Goal: Information Seeking & Learning: Understand process/instructions

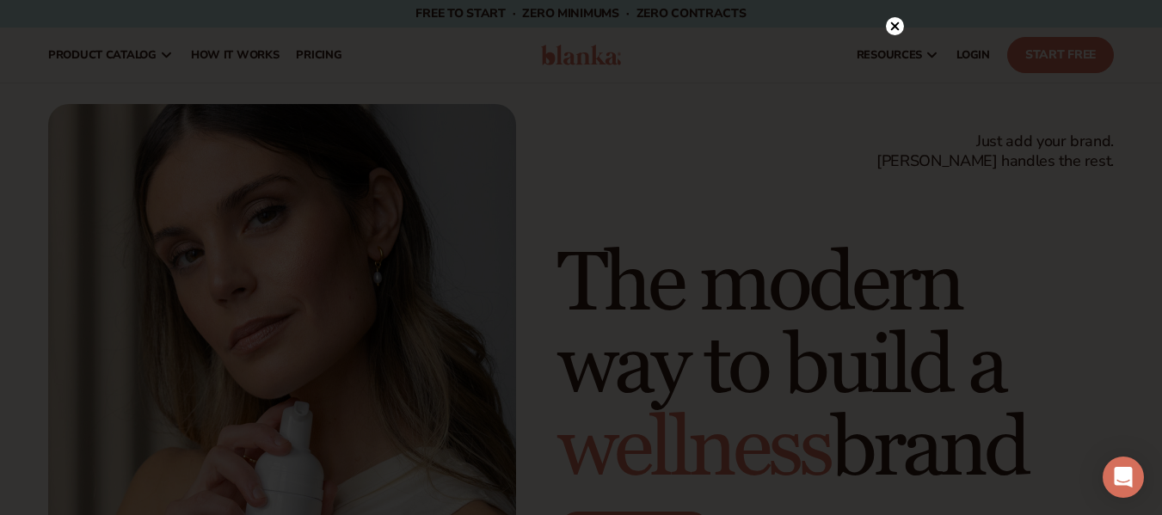
click at [897, 27] on circle at bounding box center [895, 26] width 18 height 18
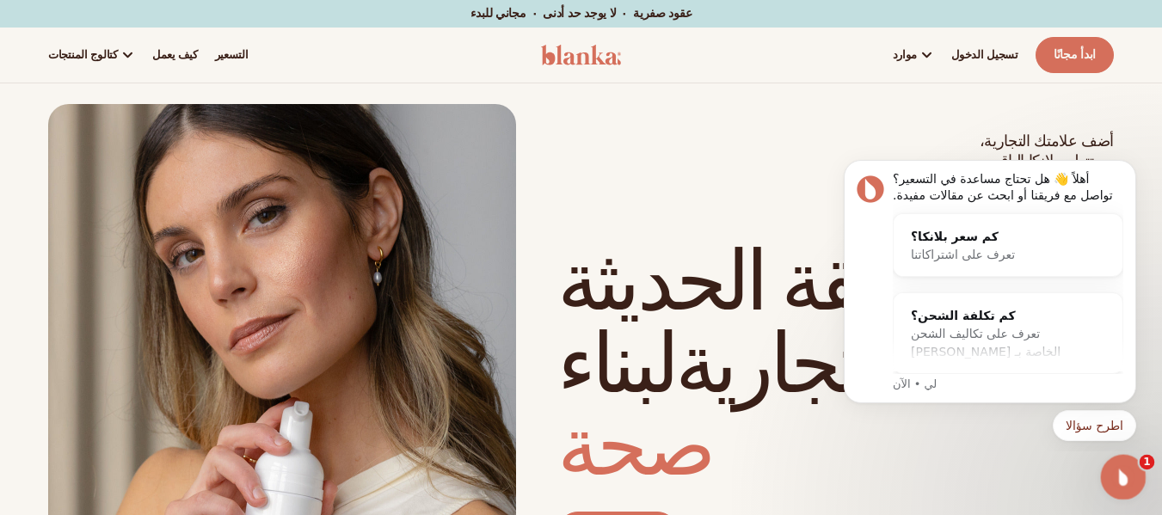
click at [1130, 483] on div "فتح برنامج Intercom Messenger" at bounding box center [1121, 474] width 57 height 57
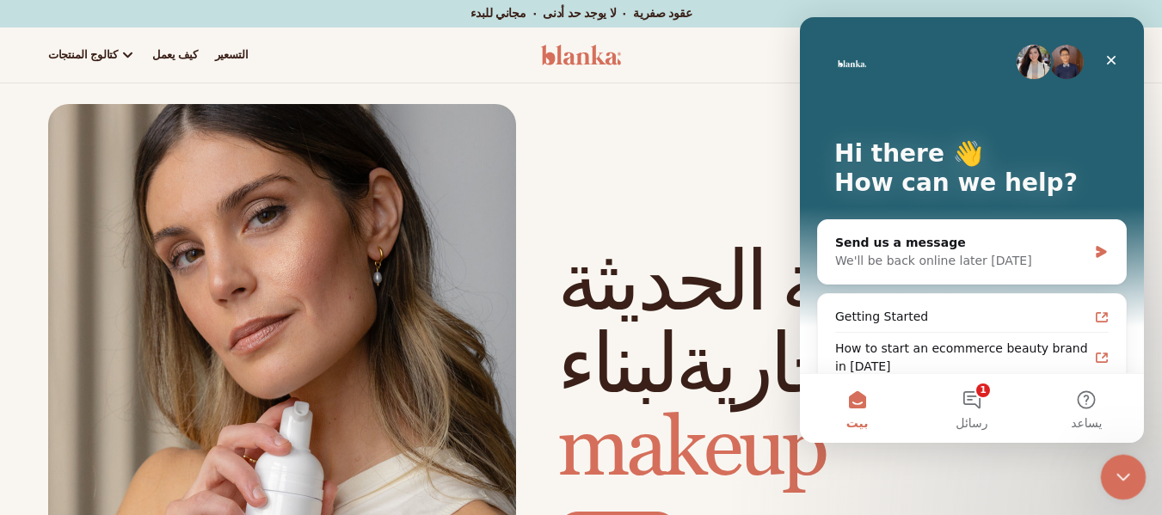
click at [1129, 485] on div "Close Intercom Messenger" at bounding box center [1120, 474] width 41 height 41
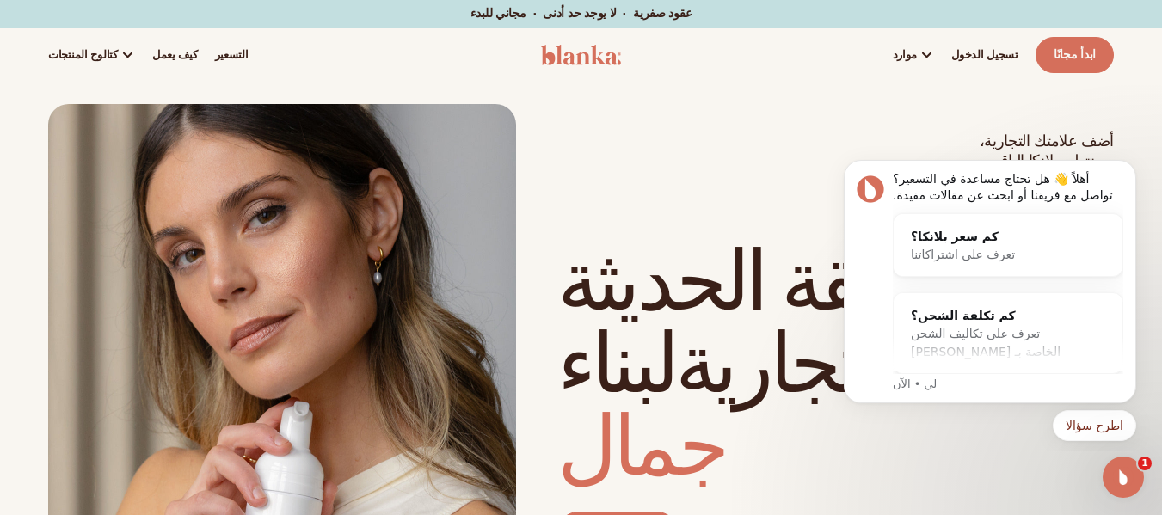
scroll to position [21, 0]
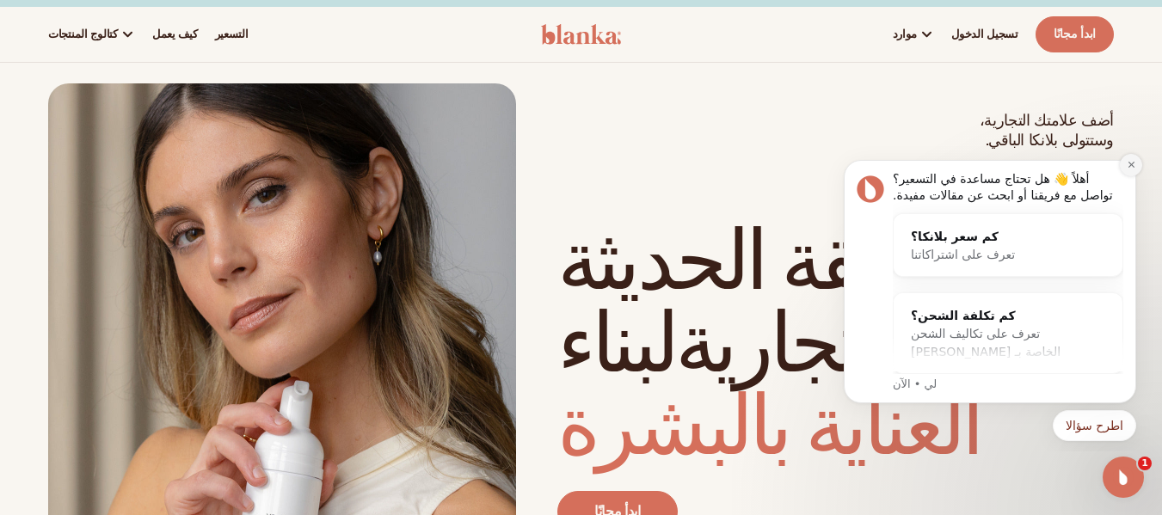
click at [1138, 165] on button "رفض الإشعار" at bounding box center [1131, 165] width 22 height 22
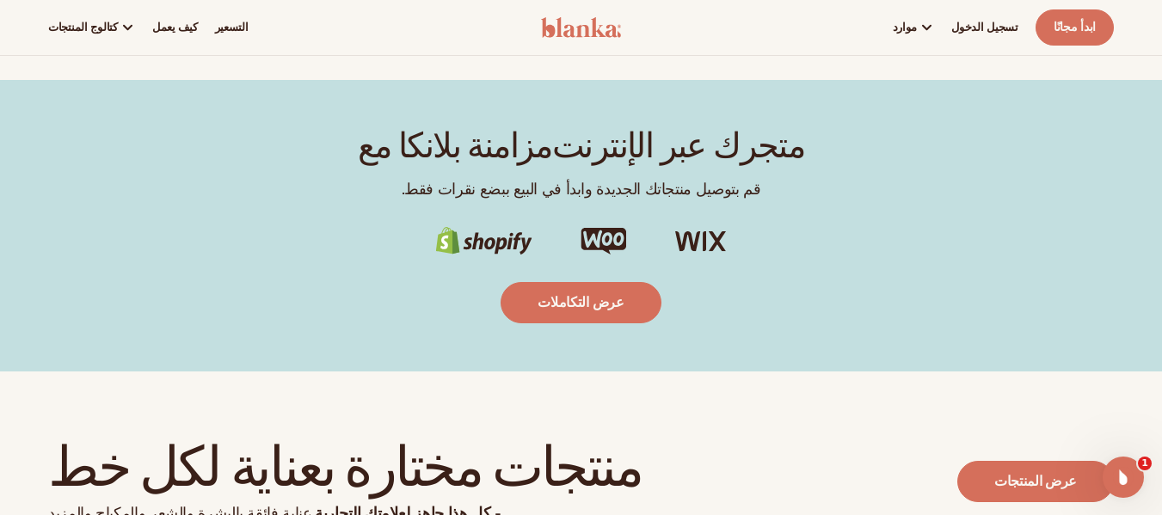
scroll to position [2787, 0]
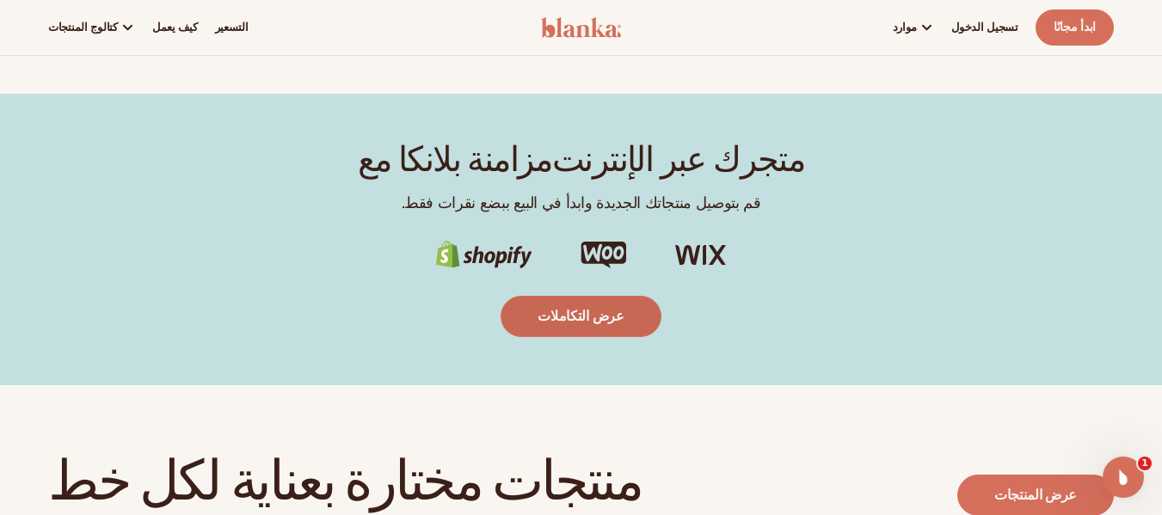
click at [600, 317] on font "عرض التكاملات" at bounding box center [581, 316] width 86 height 19
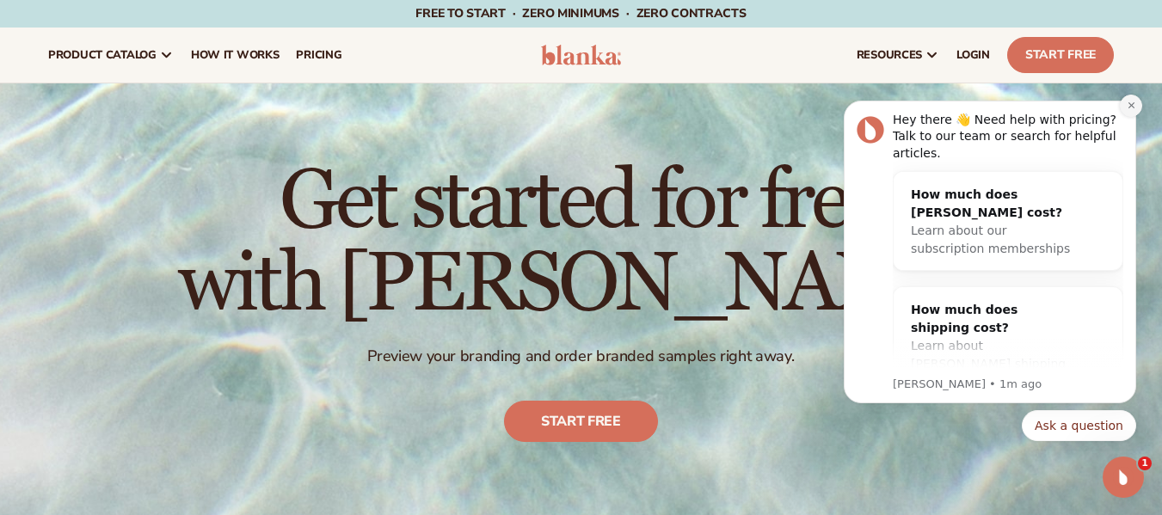
click at [1133, 110] on icon "Dismiss notification" at bounding box center [1131, 105] width 9 height 9
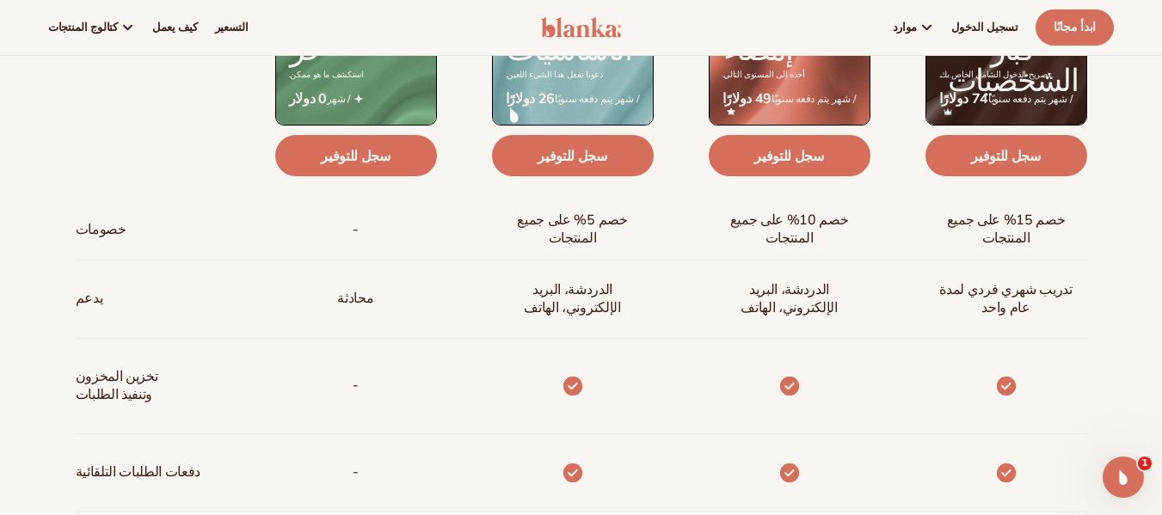
scroll to position [579, 0]
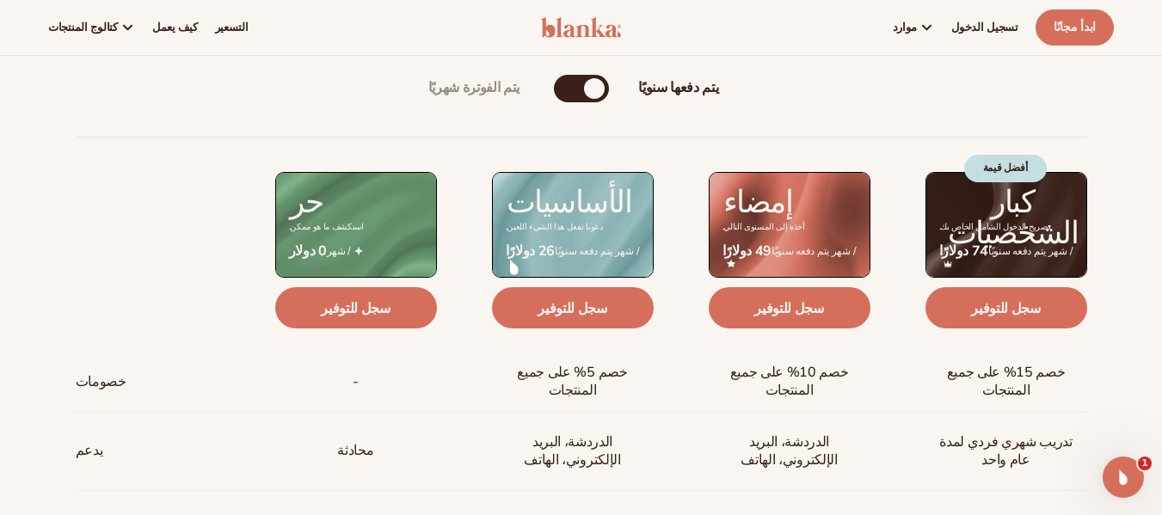
click at [582, 95] on div "يتم الفوترة شهريًا يتم دفعها سنويًا" at bounding box center [581, 89] width 55 height 28
click at [566, 92] on div "يتم الفوترة شهريًا" at bounding box center [564, 88] width 21 height 21
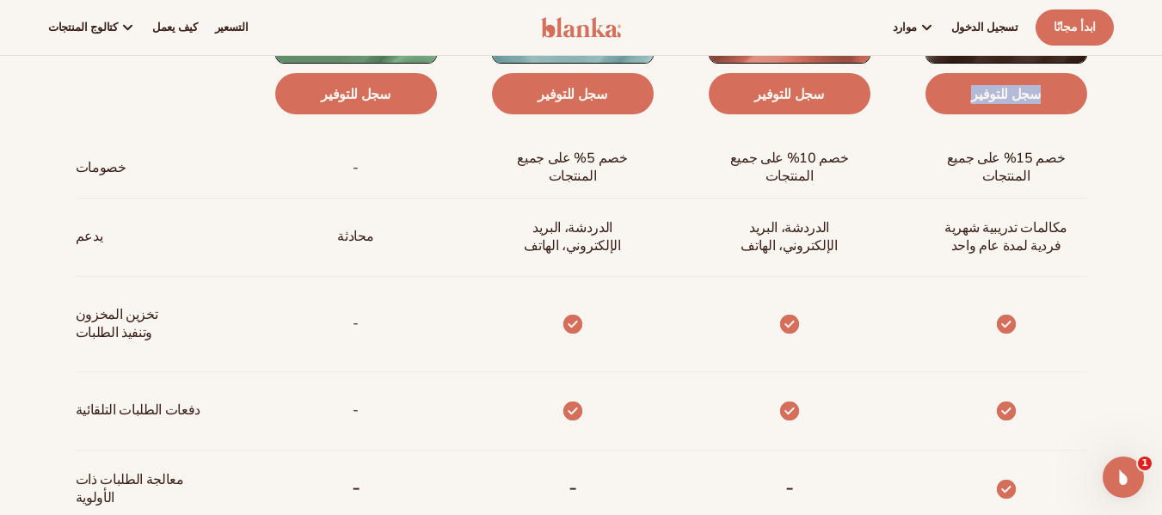
scroll to position [763, 0]
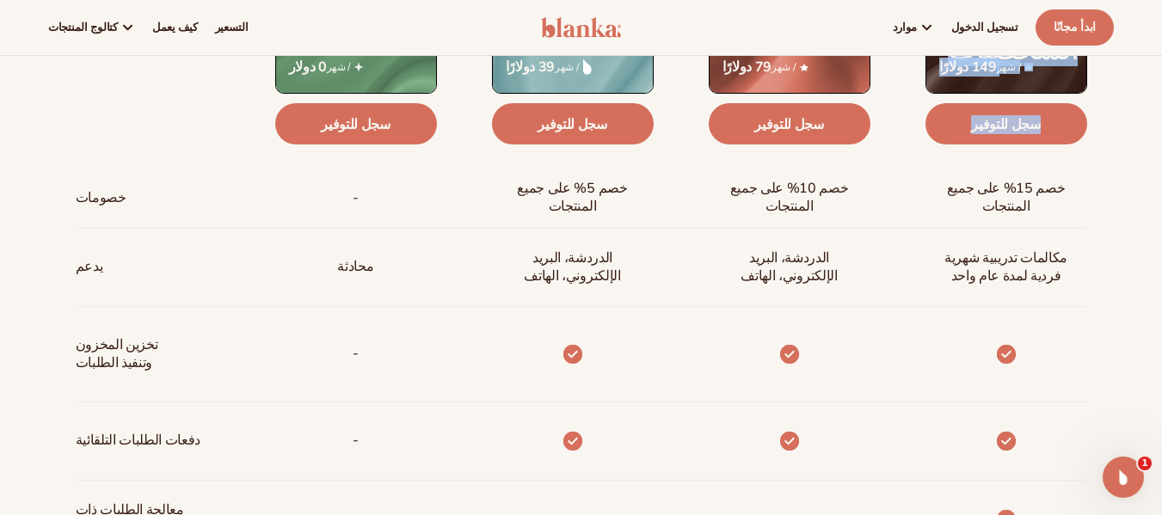
drag, startPoint x: 1174, startPoint y: 113, endPoint x: 1171, endPoint y: 134, distance: 21.8
click at [1158, 126] on div "يتم الفوترة شهريًا يتم دفعها سنويًا Billed Monthly billed Yearly خصومات يدعم تخ…" at bounding box center [581, 440] width 1162 height 1154
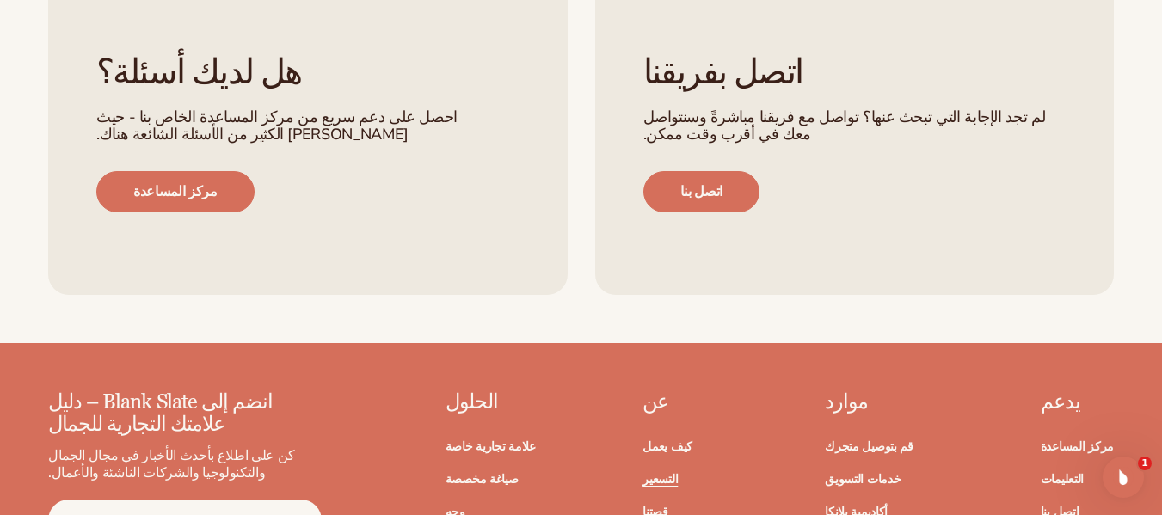
scroll to position [3296, 0]
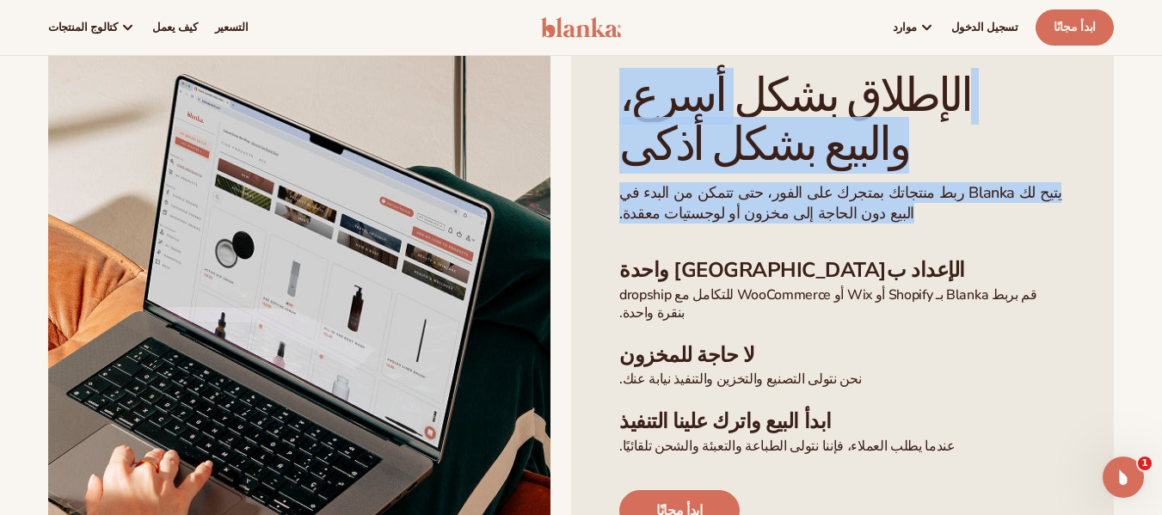
scroll to position [371, 0]
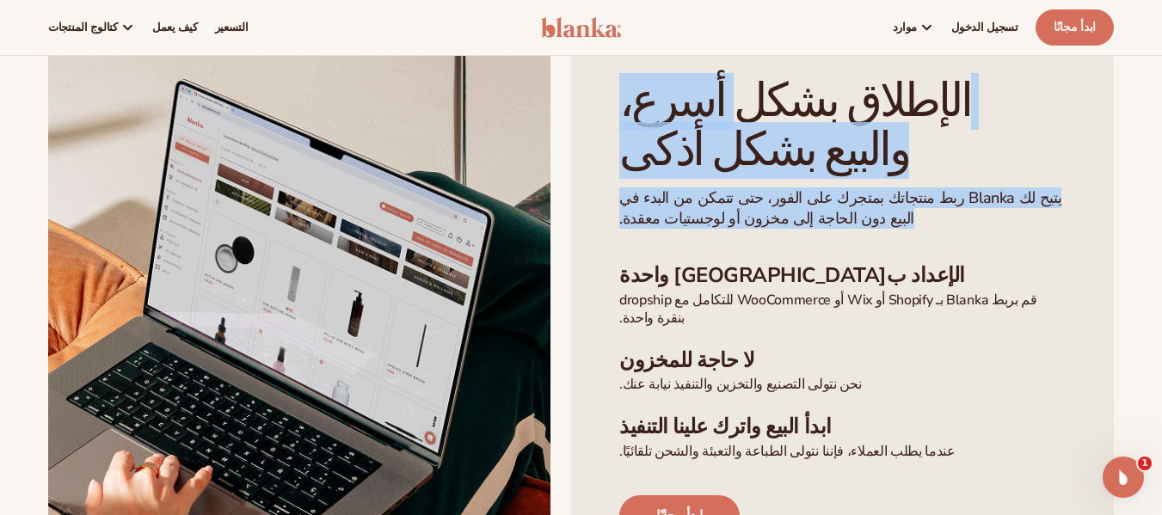
drag, startPoint x: 1174, startPoint y: 154, endPoint x: 1174, endPoint y: 128, distance: 25.8
click at [1137, 125] on div "الإطلاق بشكل أسرع،  والبيع بشكل أذكى يتيح لك Blanka ربط منتجاتك بمتجرك على الفو…" at bounding box center [581, 343] width 1162 height 628
click at [1153, 120] on div "الإطلاق بشكل أسرع،  والبيع بشكل أذكى يتيح لك Blanka ربط منتجاتك بمتجرك على الفو…" at bounding box center [581, 343] width 1162 height 628
click at [1093, 129] on div "الإطلاق بشكل أسرع،  والبيع بشكل أذكى يتيح لك Blanka ربط منتجاتك بمتجرك على الفو…" at bounding box center [842, 343] width 543 height 628
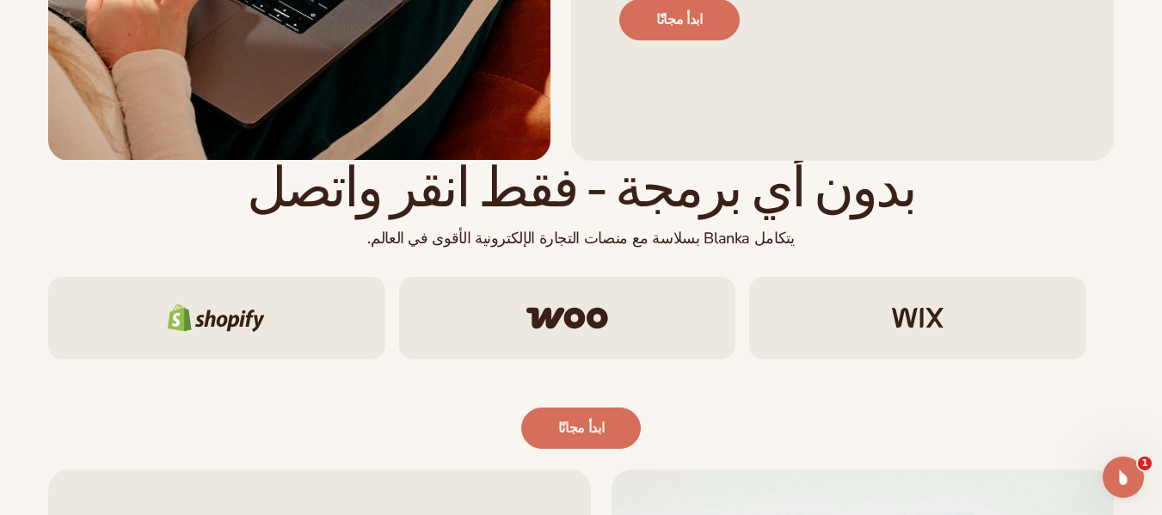
scroll to position [872, 0]
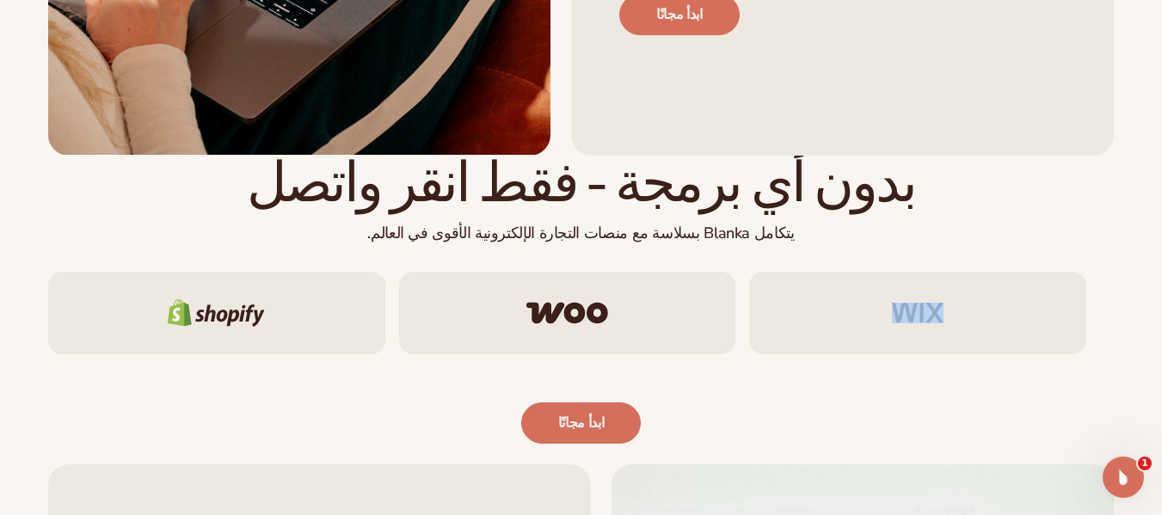
drag, startPoint x: 947, startPoint y: 316, endPoint x: 885, endPoint y: 322, distance: 62.2
click at [885, 322] on div at bounding box center [917, 313] width 337 height 83
click at [1093, 238] on p "يتكامل Blanka بسلاسة مع منصات التجارة الإلكترونية الأقوى في العالم." at bounding box center [581, 234] width 1066 height 20
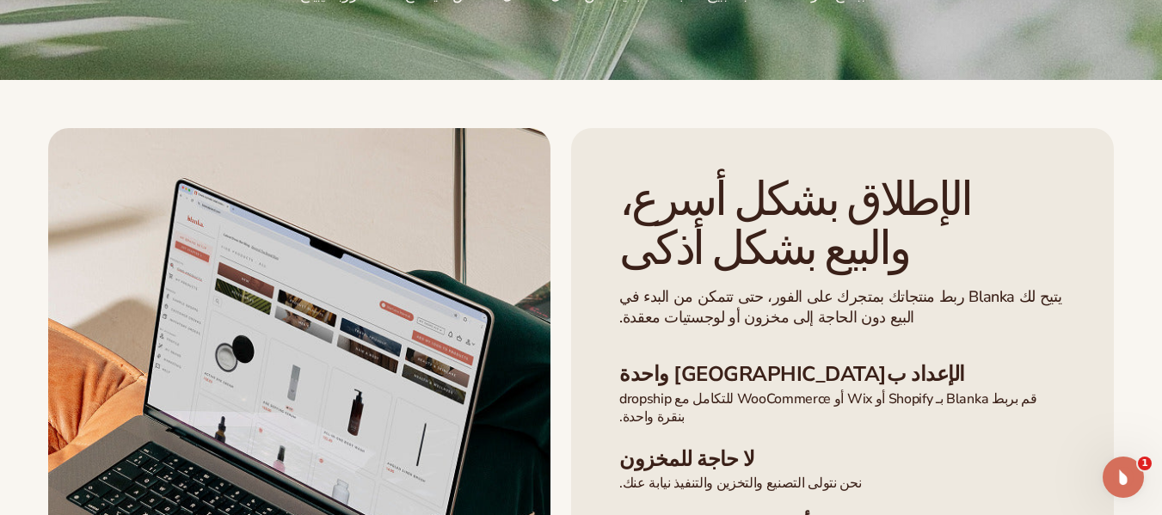
scroll to position [513, 0]
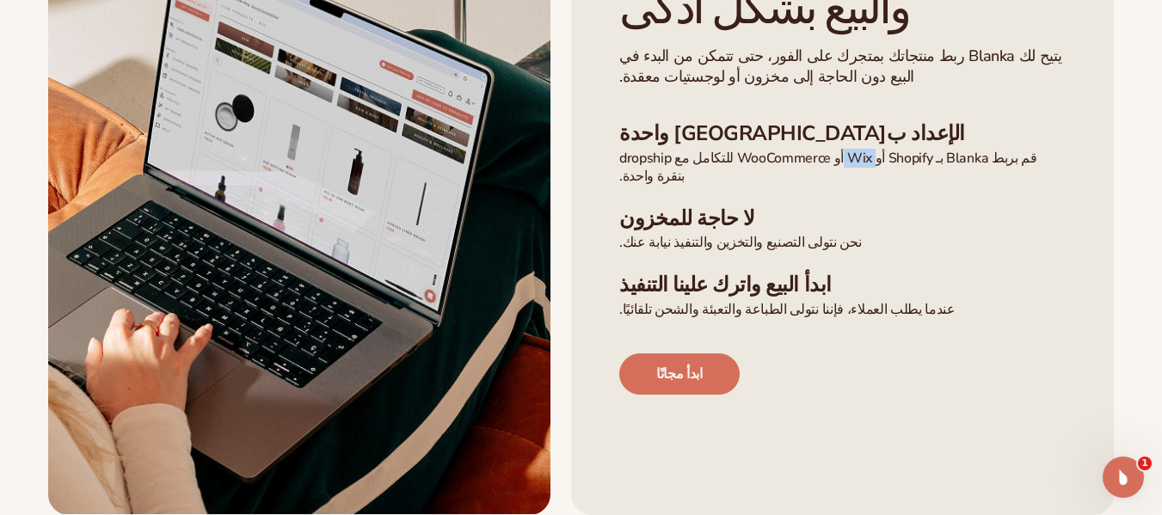
drag, startPoint x: 904, startPoint y: 231, endPoint x: 875, endPoint y: 232, distance: 29.3
click at [875, 186] on font "قم بربط Blanka بـ Shopify أو Wix أو WooCommerce للتكامل مع dropship بنقرة واحدة." at bounding box center [828, 167] width 418 height 37
click at [719, 186] on p "قم بربط Blanka بـ Shopify أو Wix أو WooCommerce للتكامل مع dropship بنقرة واحدة." at bounding box center [842, 168] width 446 height 36
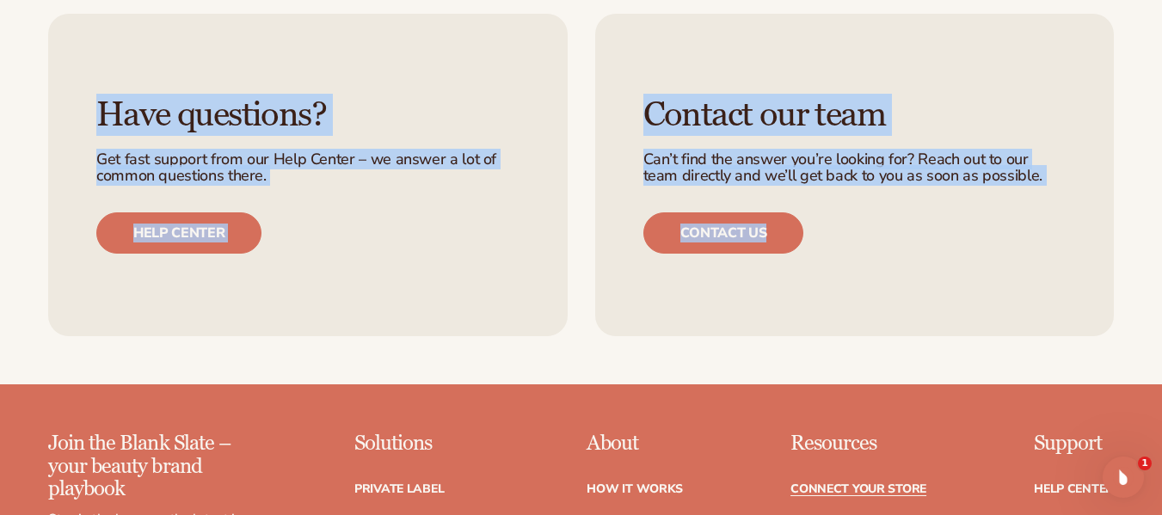
scroll to position [2492, 0]
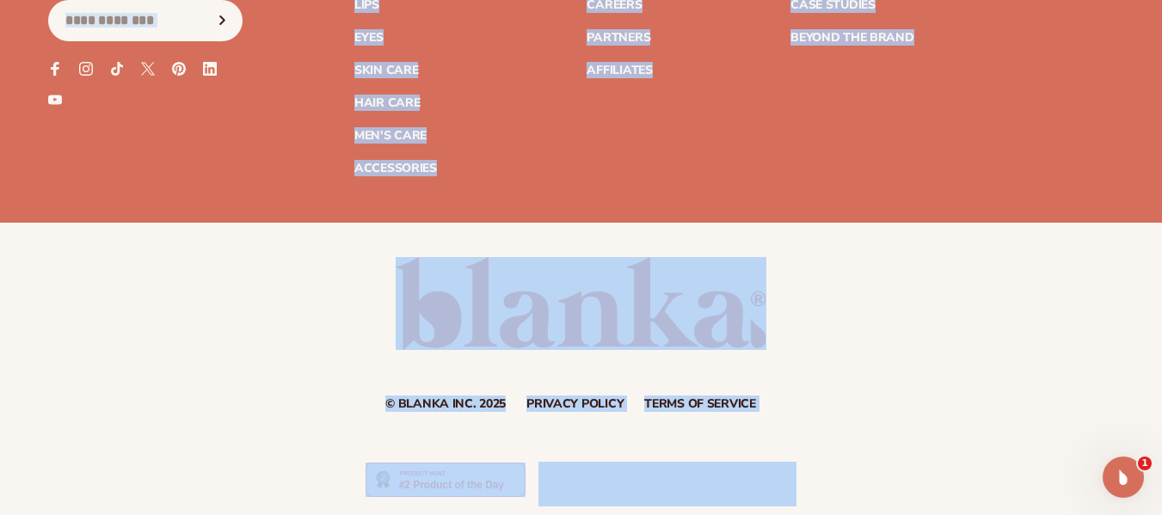
drag, startPoint x: 1174, startPoint y: 129, endPoint x: 1137, endPoint y: 539, distance: 412.0
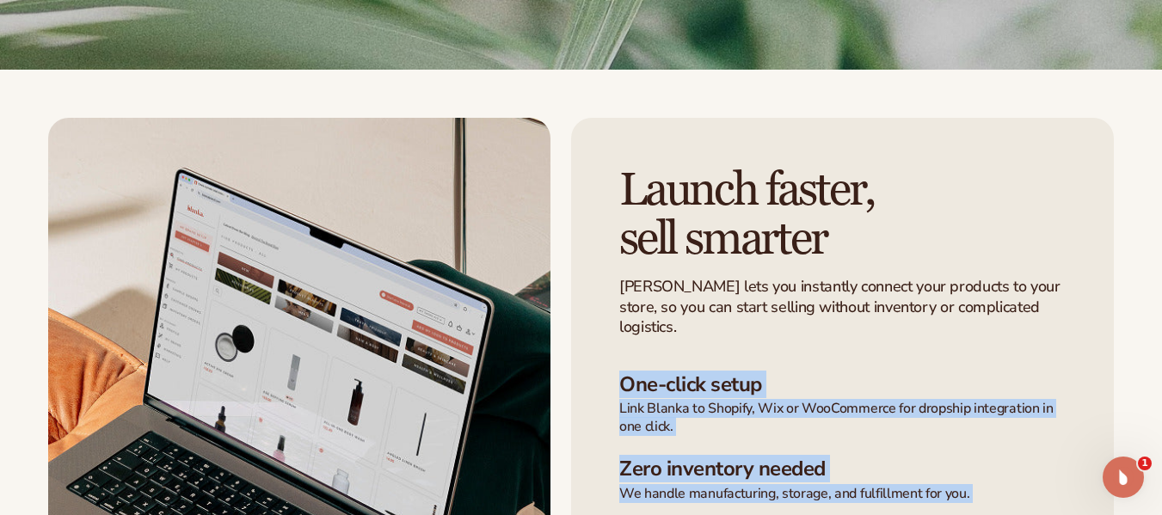
scroll to position [0, 0]
